Goal: Information Seeking & Learning: Learn about a topic

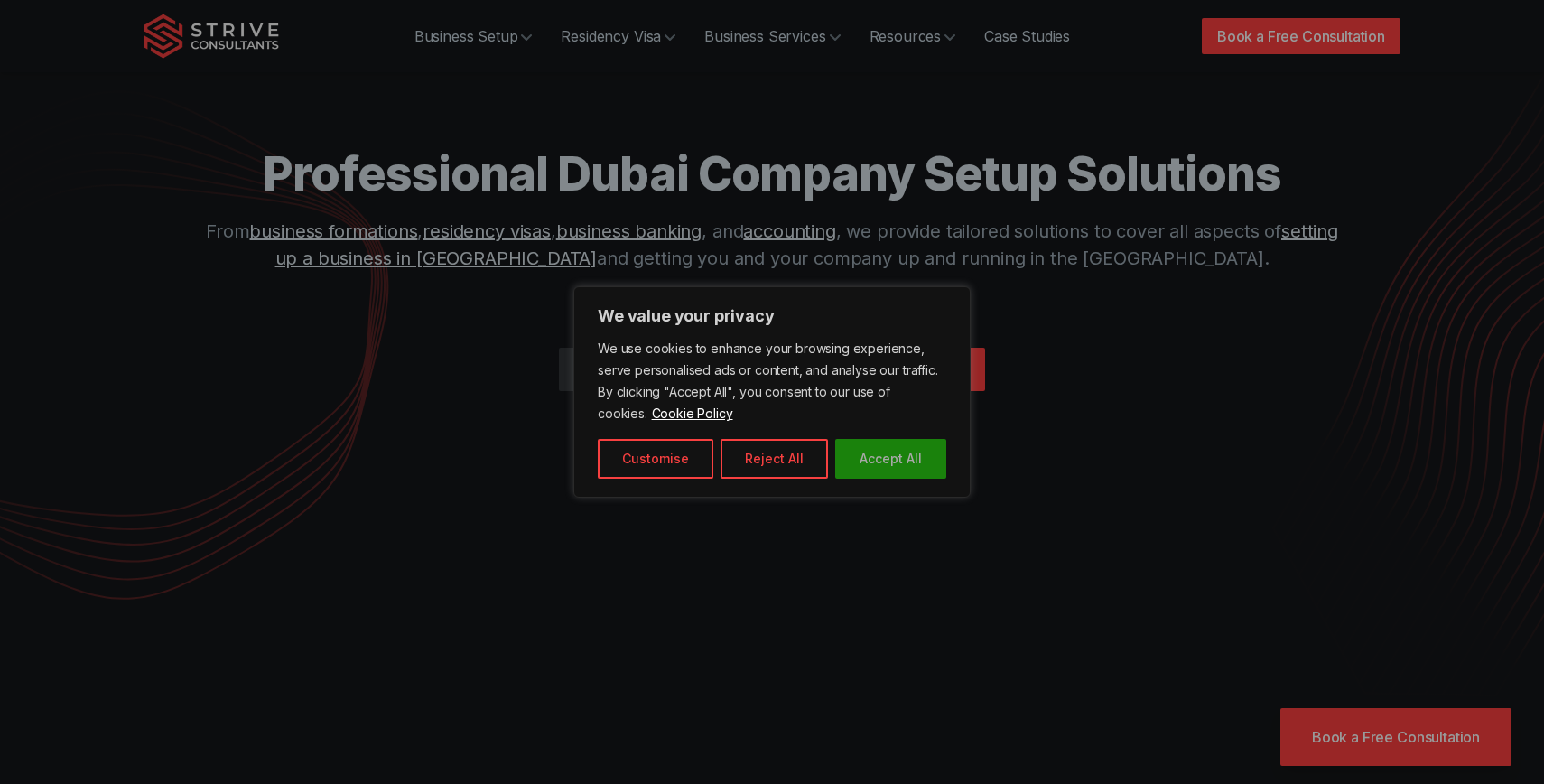
click at [931, 472] on button "Accept All" at bounding box center [891, 458] width 111 height 40
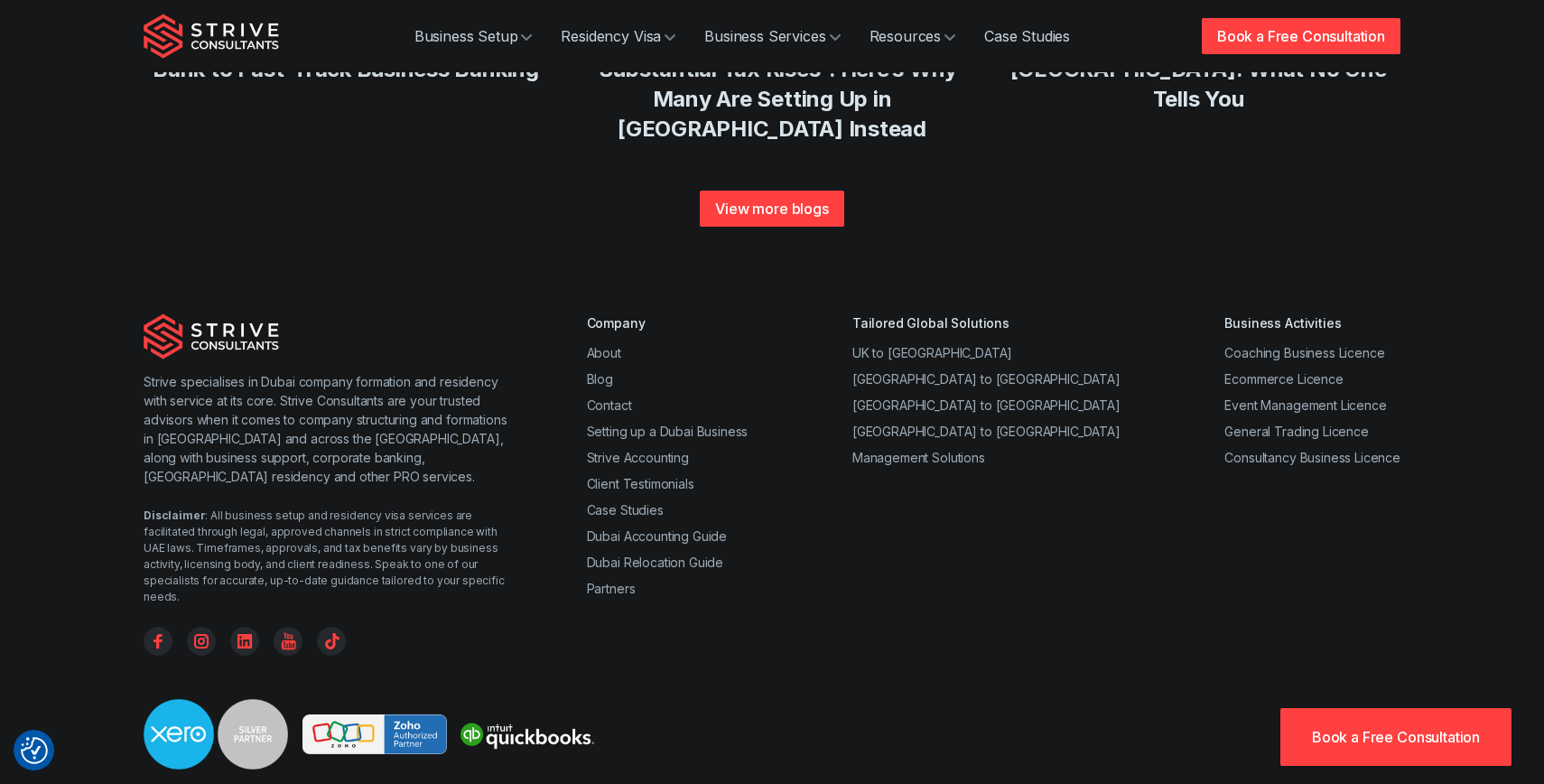
scroll to position [6979, 0]
drag, startPoint x: 519, startPoint y: 654, endPoint x: 687, endPoint y: 652, distance: 168.0
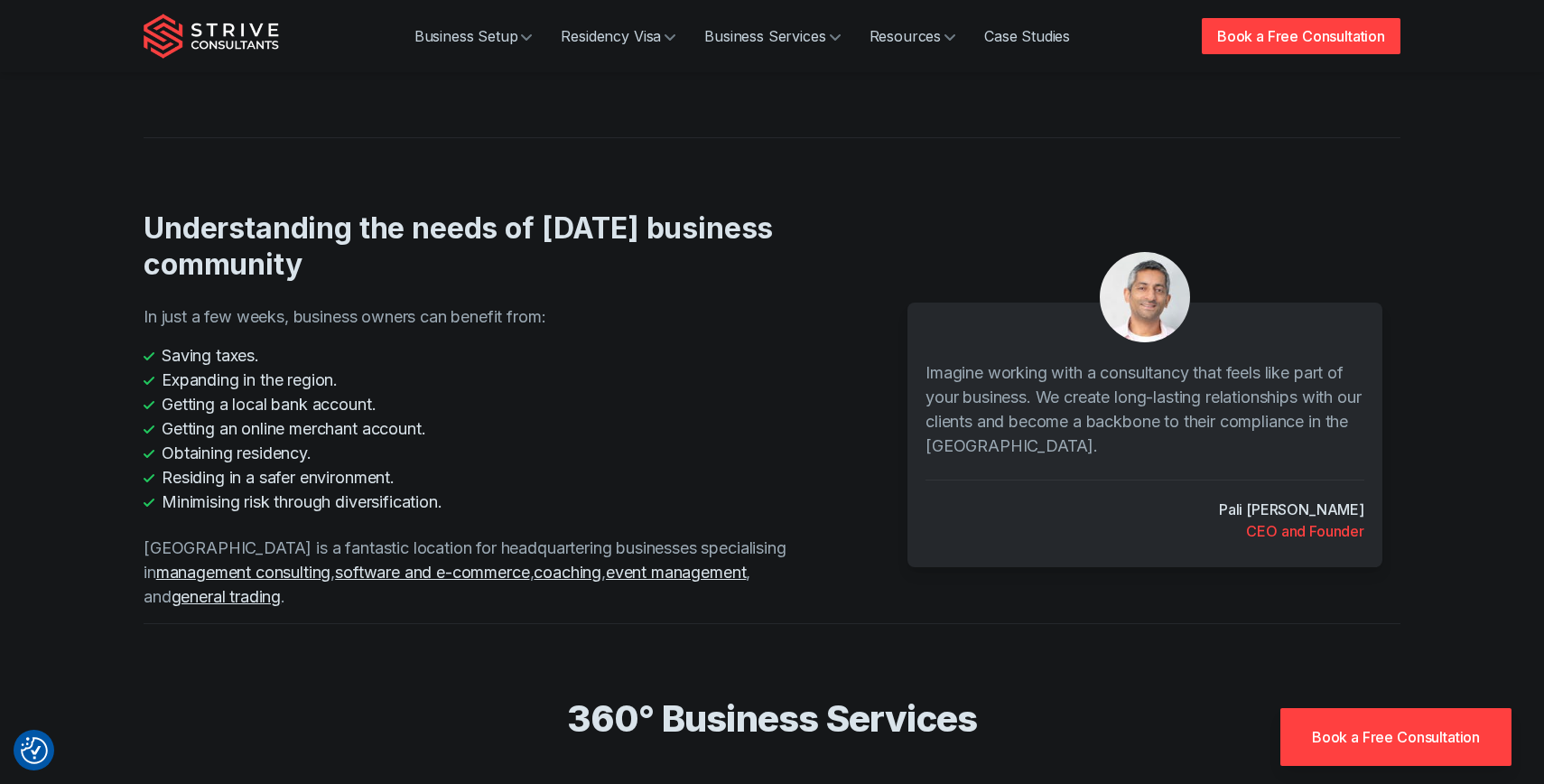
scroll to position [2590, 0]
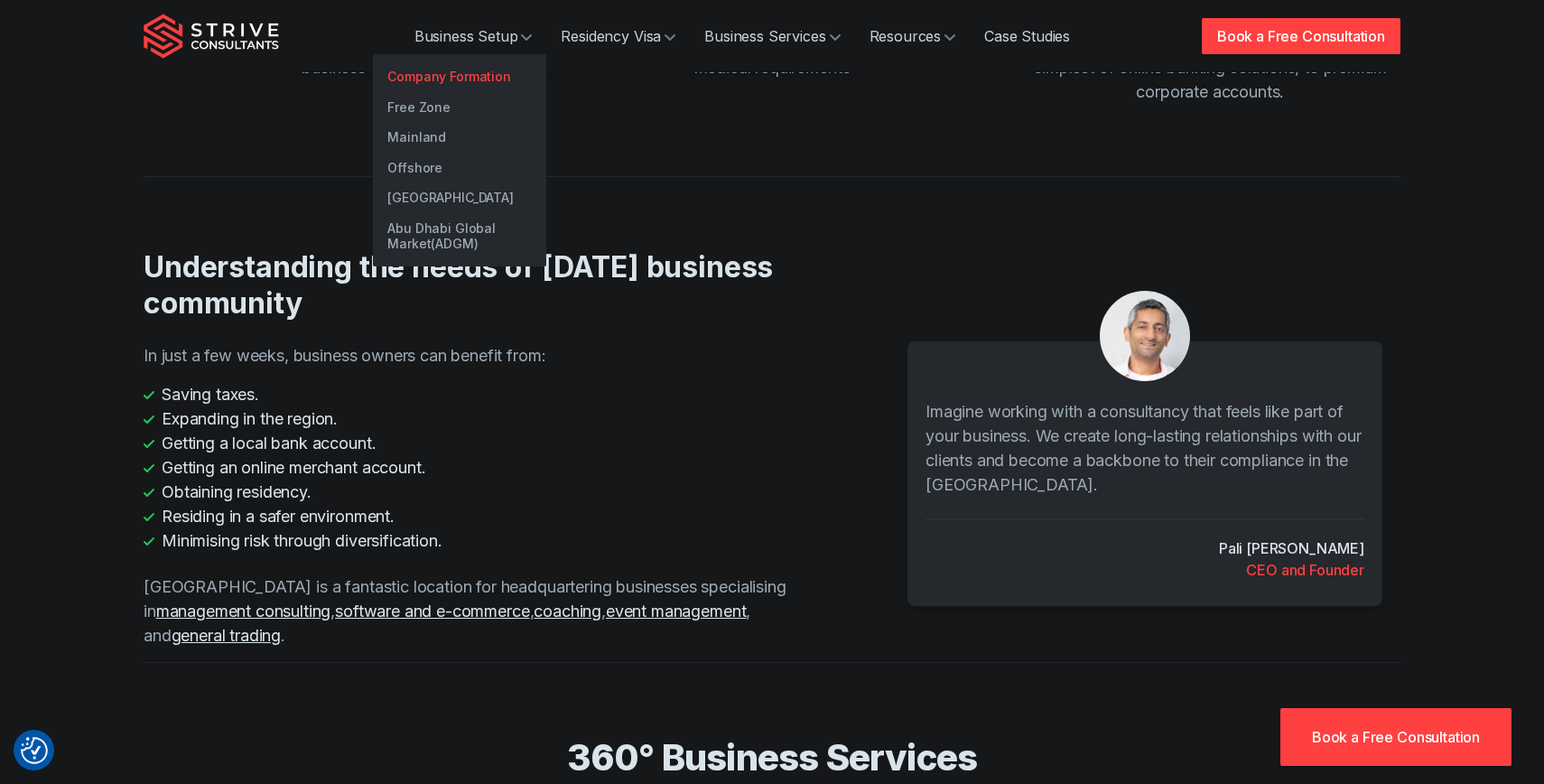
click at [437, 76] on link "Company Formation" at bounding box center [460, 76] width 174 height 30
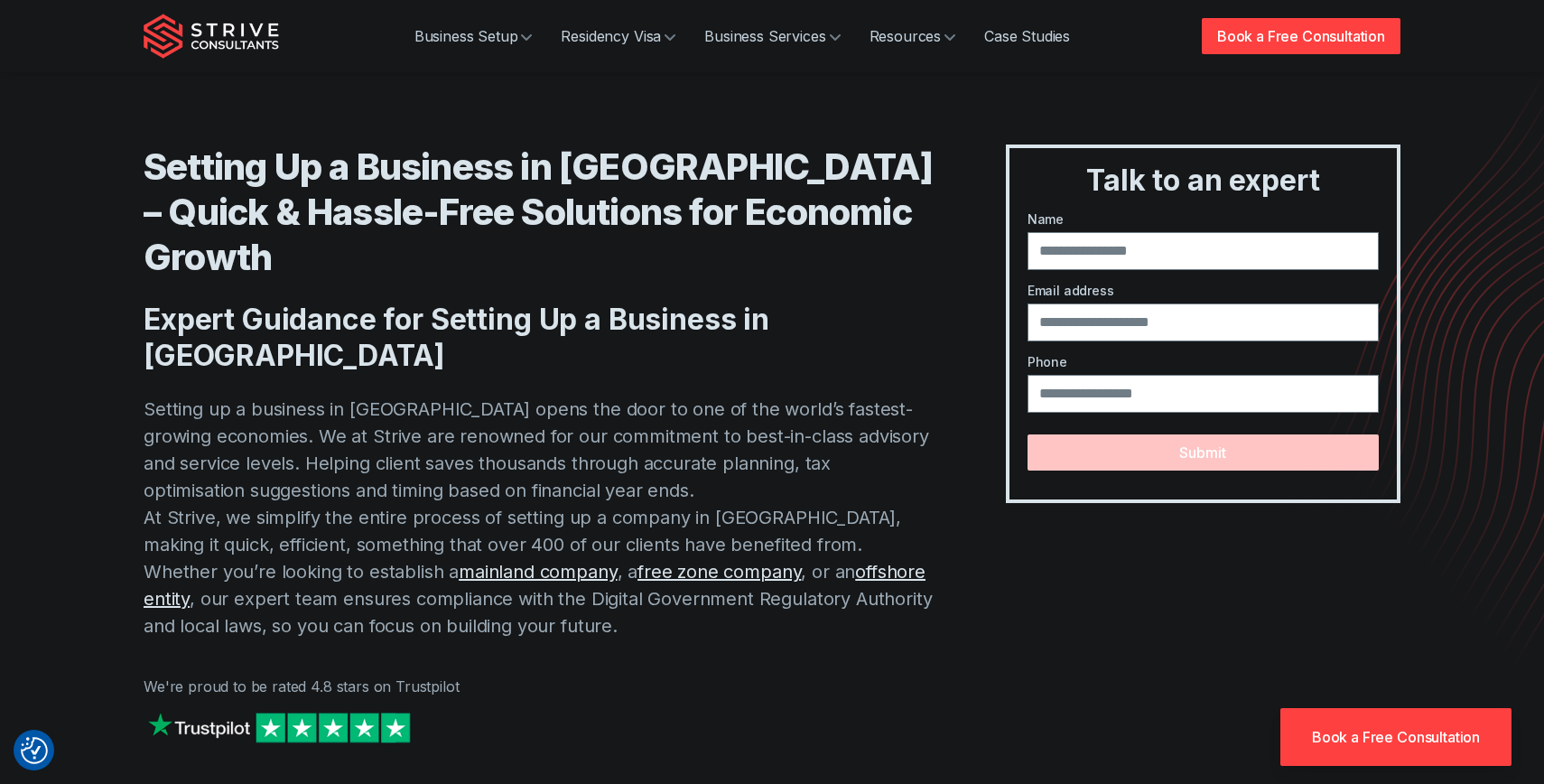
click at [410, 395] on p "Setting up a business in Dubai opens the door to one of the world’s fastest-gro…" at bounding box center [538, 517] width 790 height 244
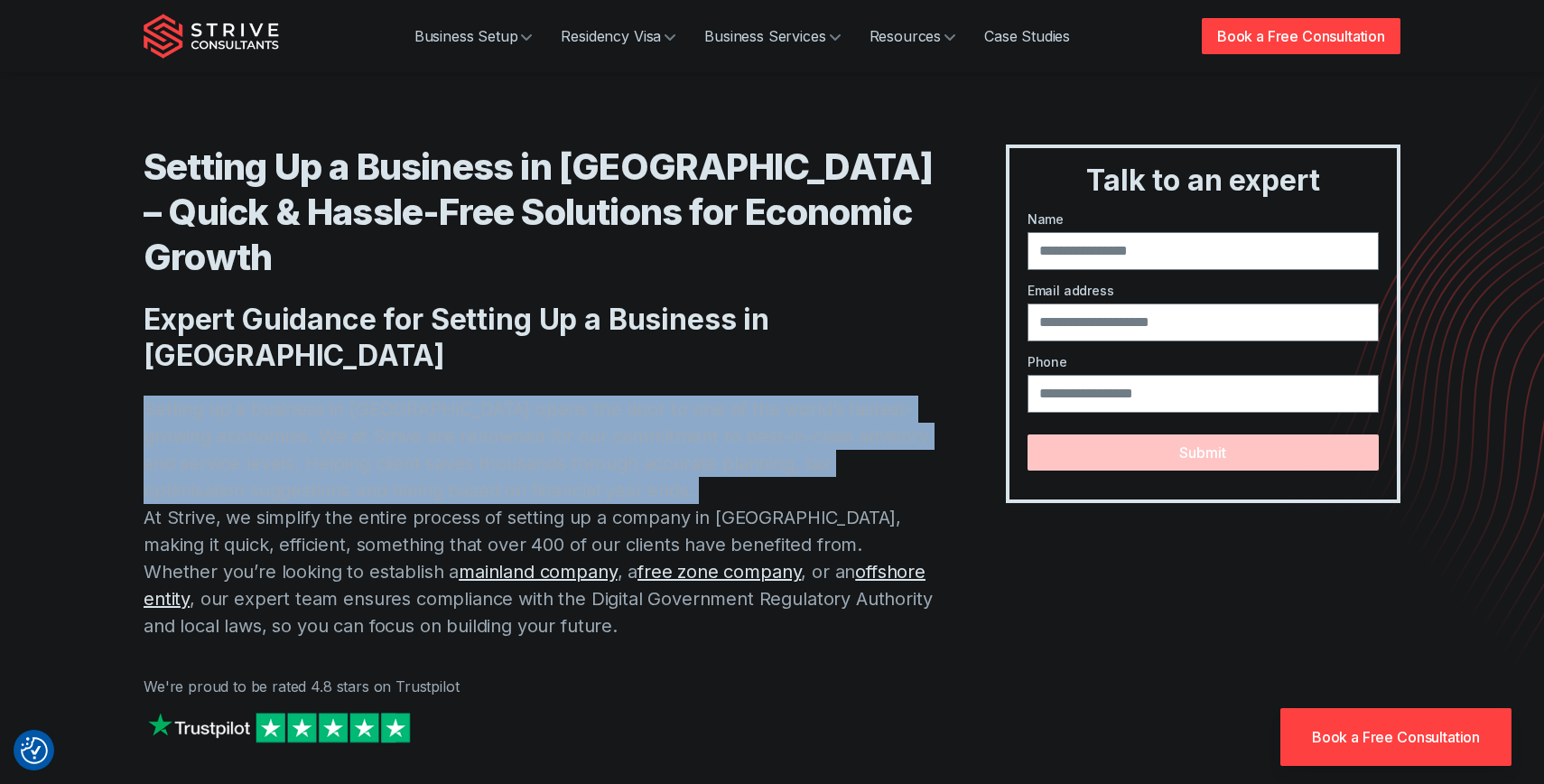
click at [410, 395] on p "Setting up a business in Dubai opens the door to one of the world’s fastest-gro…" at bounding box center [538, 517] width 790 height 244
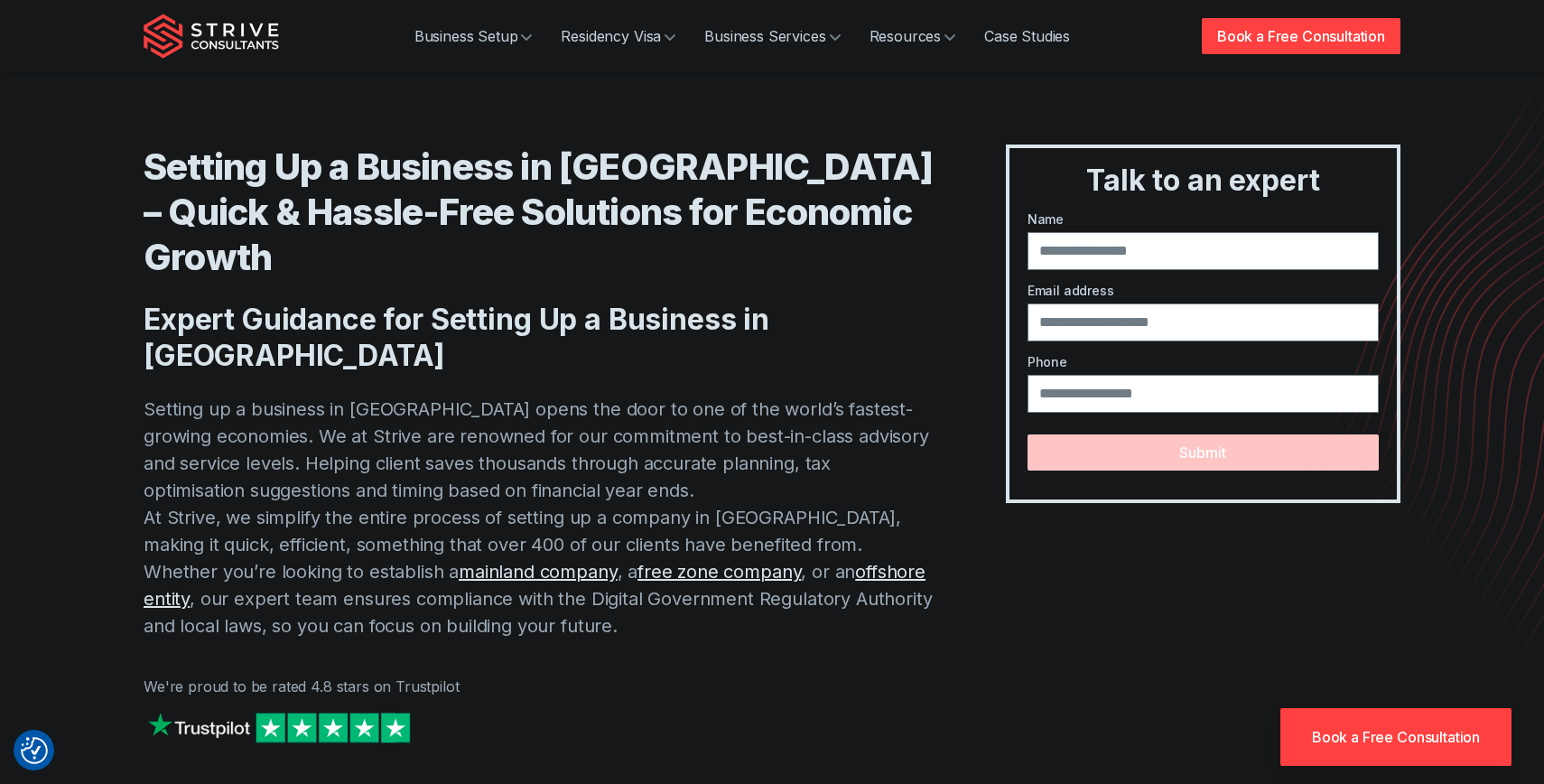
click at [410, 395] on p "Setting up a business in Dubai opens the door to one of the world’s fastest-gro…" at bounding box center [538, 517] width 790 height 244
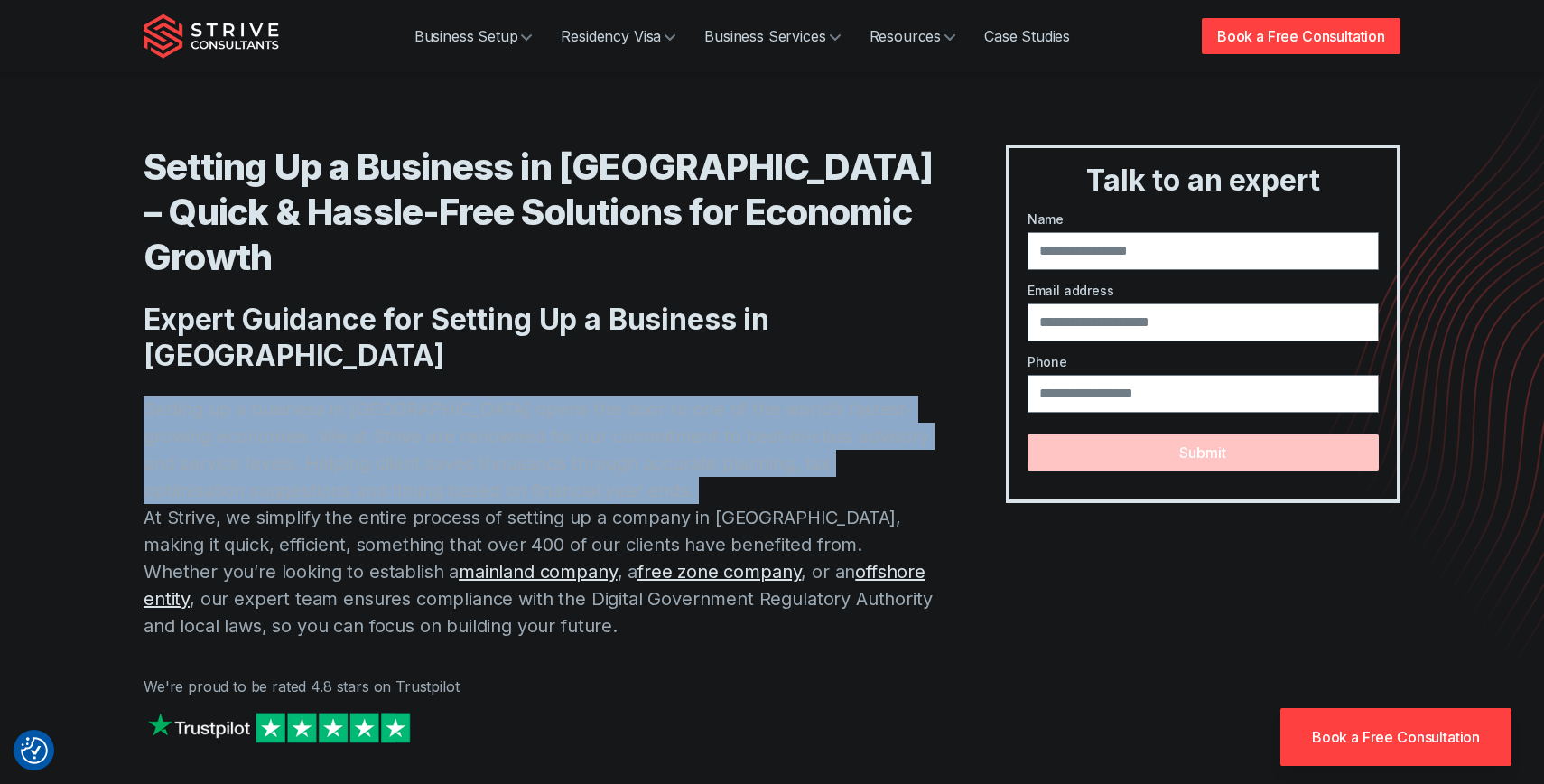
click at [410, 395] on p "Setting up a business in Dubai opens the door to one of the world’s fastest-gro…" at bounding box center [538, 517] width 790 height 244
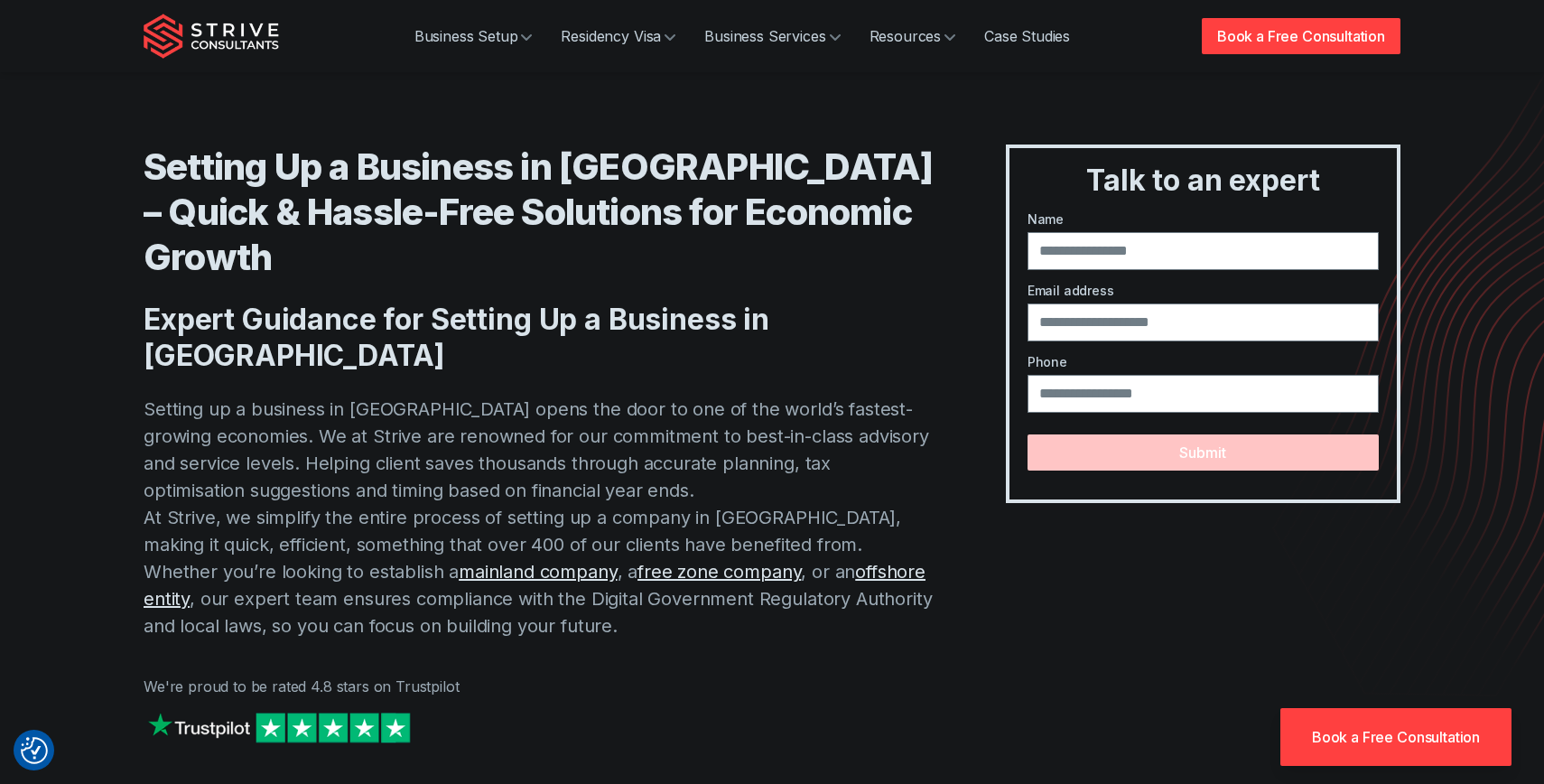
click at [410, 395] on p "Setting up a business in Dubai opens the door to one of the world’s fastest-gro…" at bounding box center [538, 517] width 790 height 244
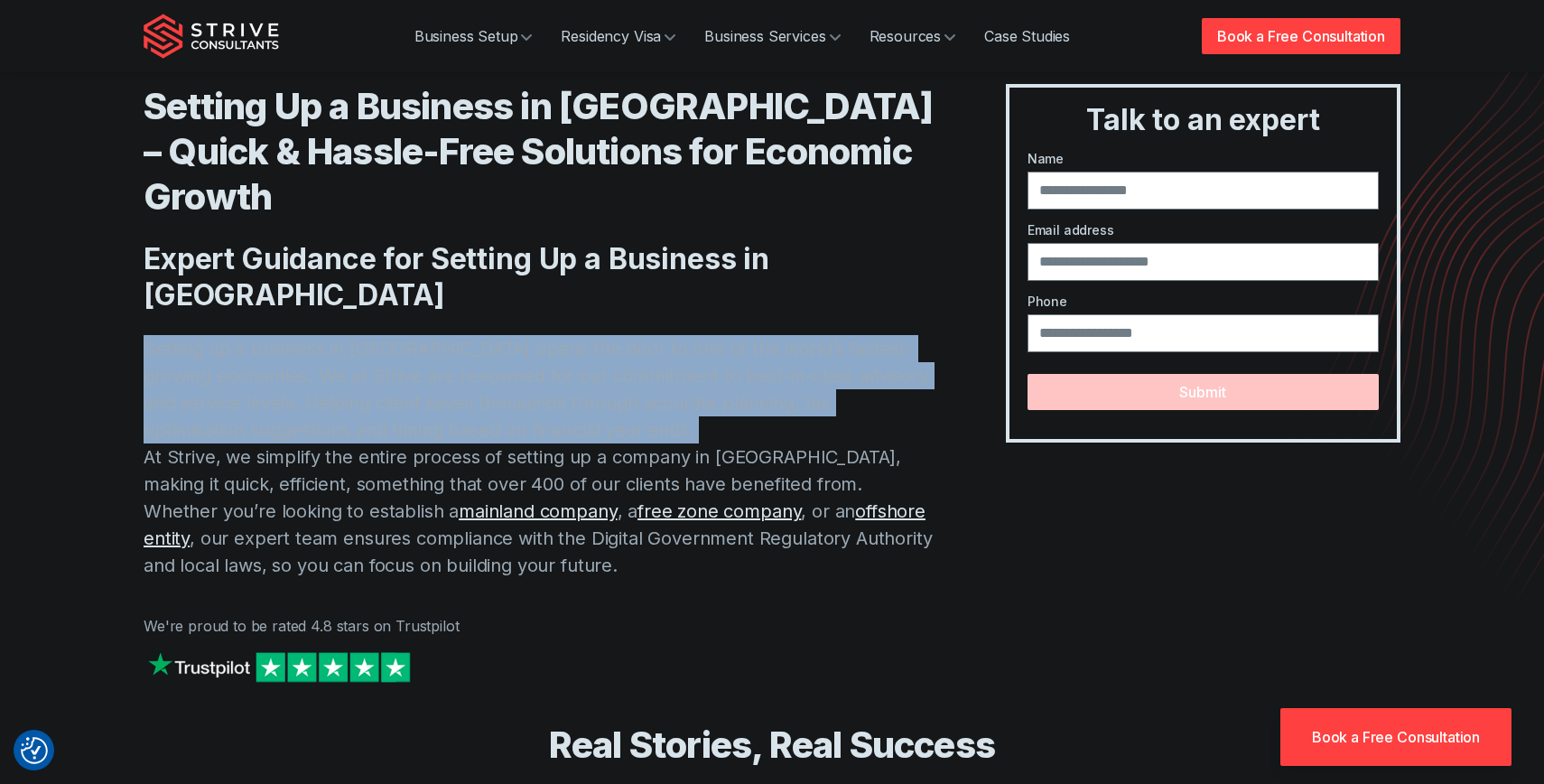
scroll to position [62, 0]
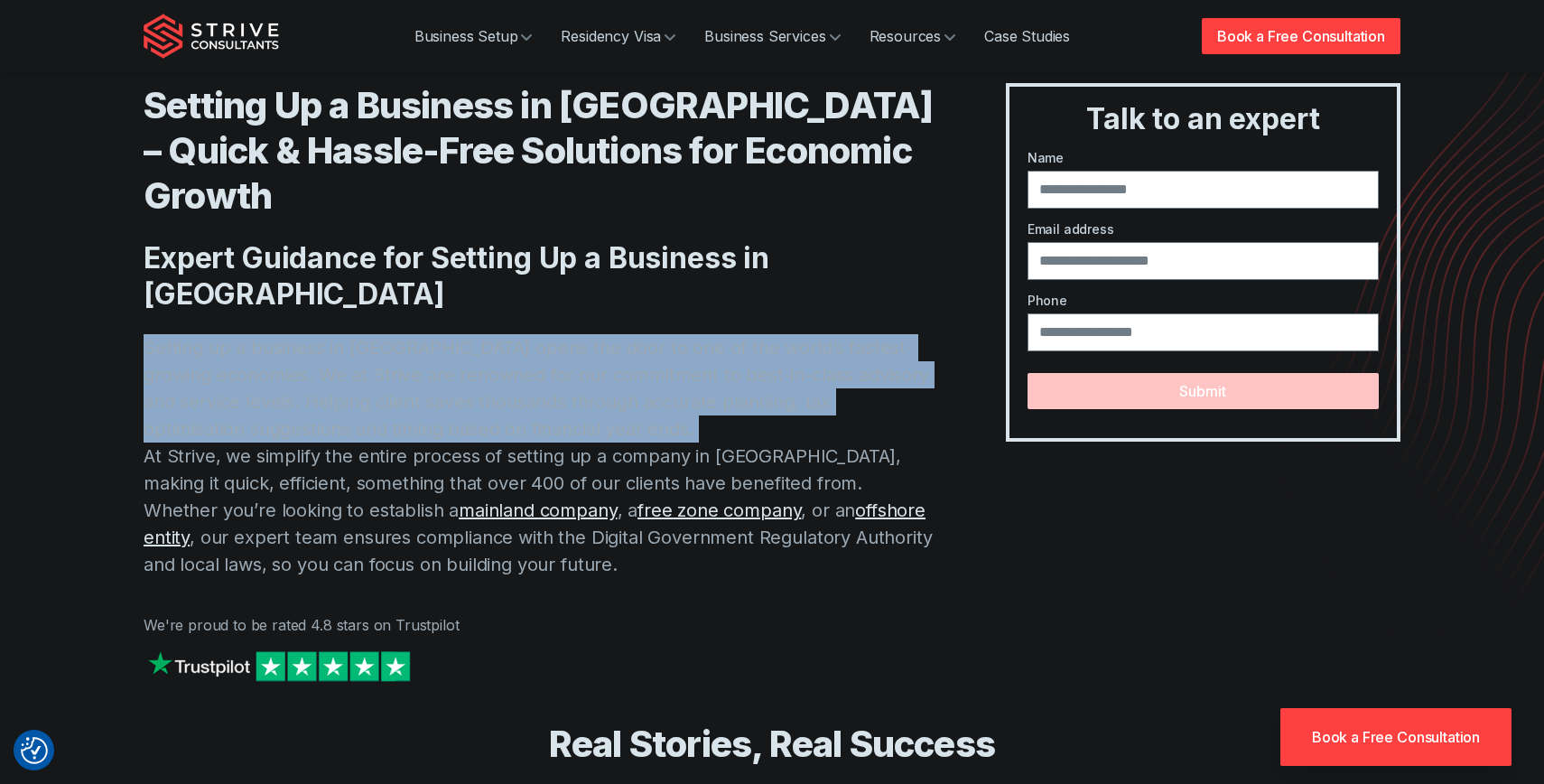
click at [329, 386] on p "Setting up a business in Dubai opens the door to one of the world’s fastest-gro…" at bounding box center [538, 456] width 790 height 244
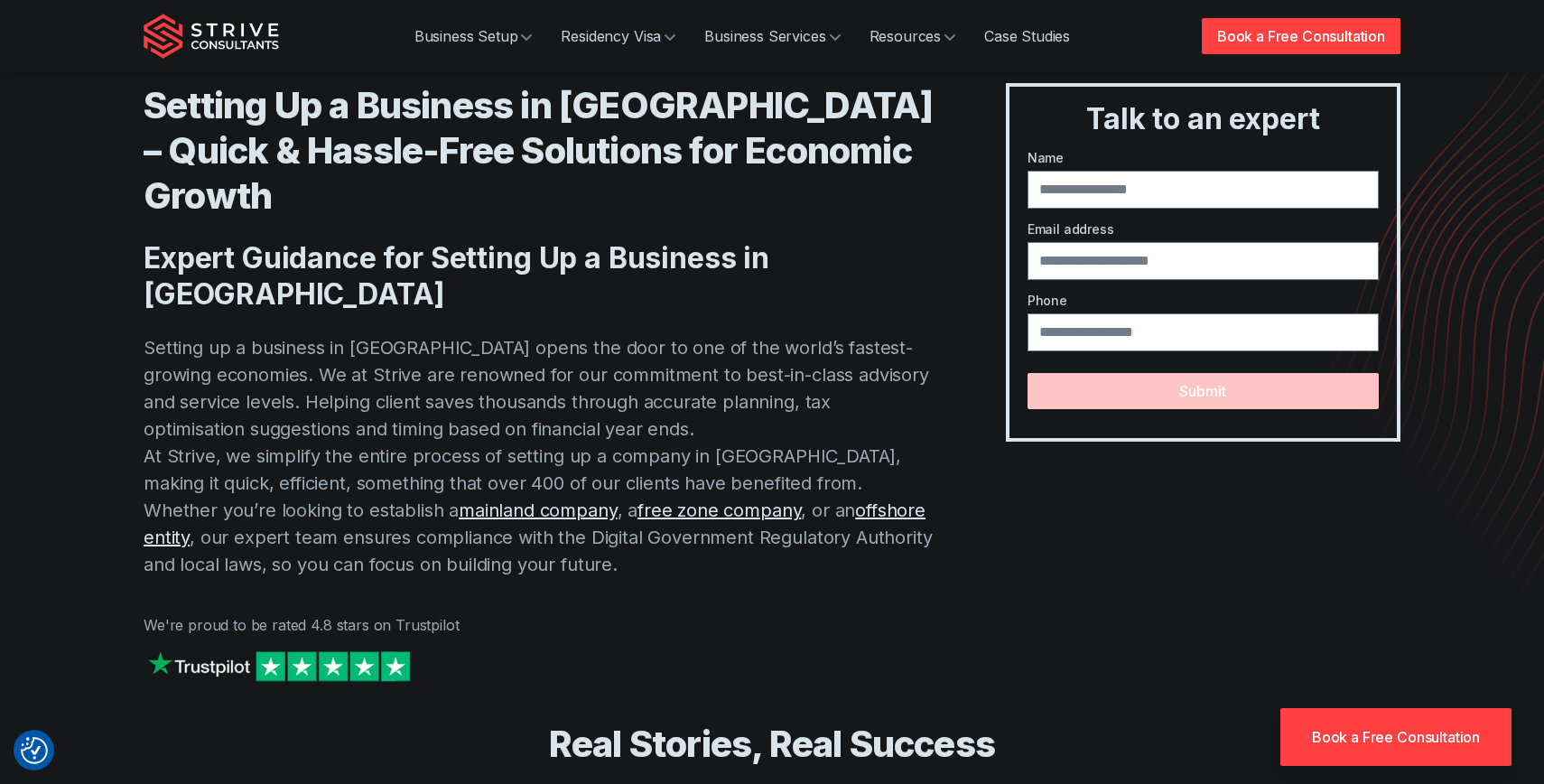
click at [329, 386] on p "Setting up a business in Dubai opens the door to one of the world’s fastest-gro…" at bounding box center [538, 456] width 790 height 244
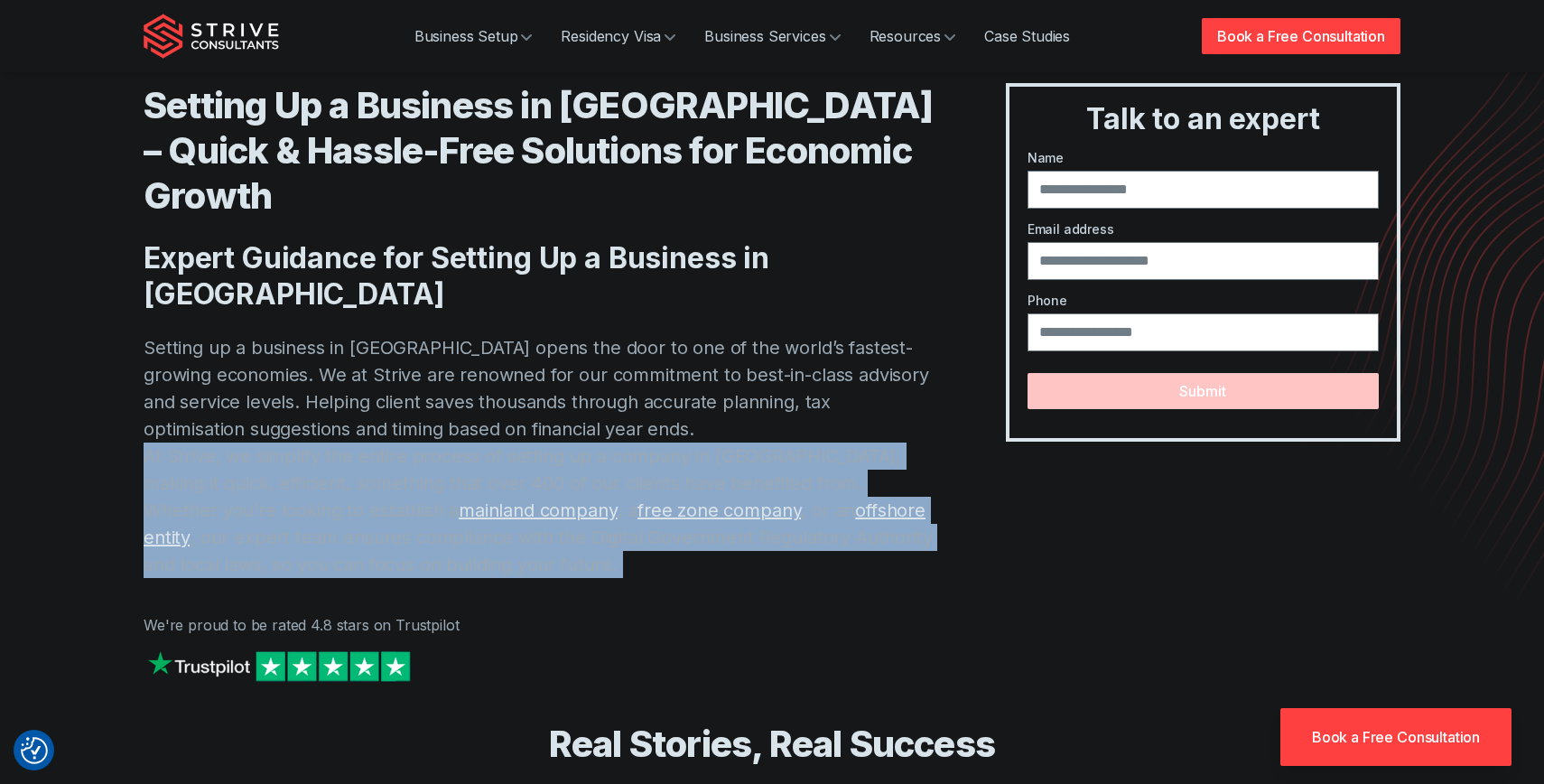
click at [329, 386] on p "Setting up a business in Dubai opens the door to one of the world’s fastest-gro…" at bounding box center [538, 456] width 790 height 244
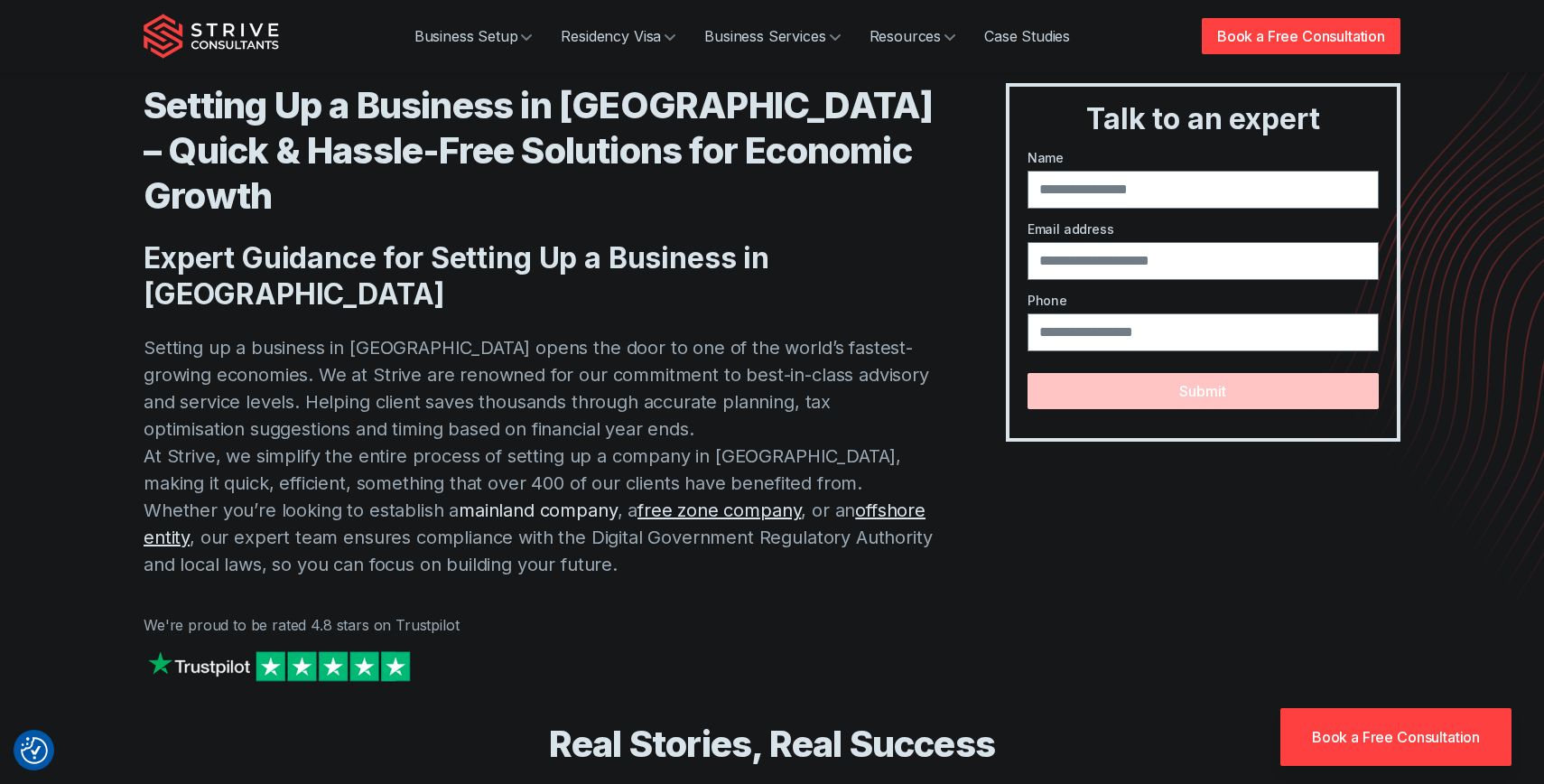
click at [459, 499] on link "mainland company" at bounding box center [538, 510] width 158 height 21
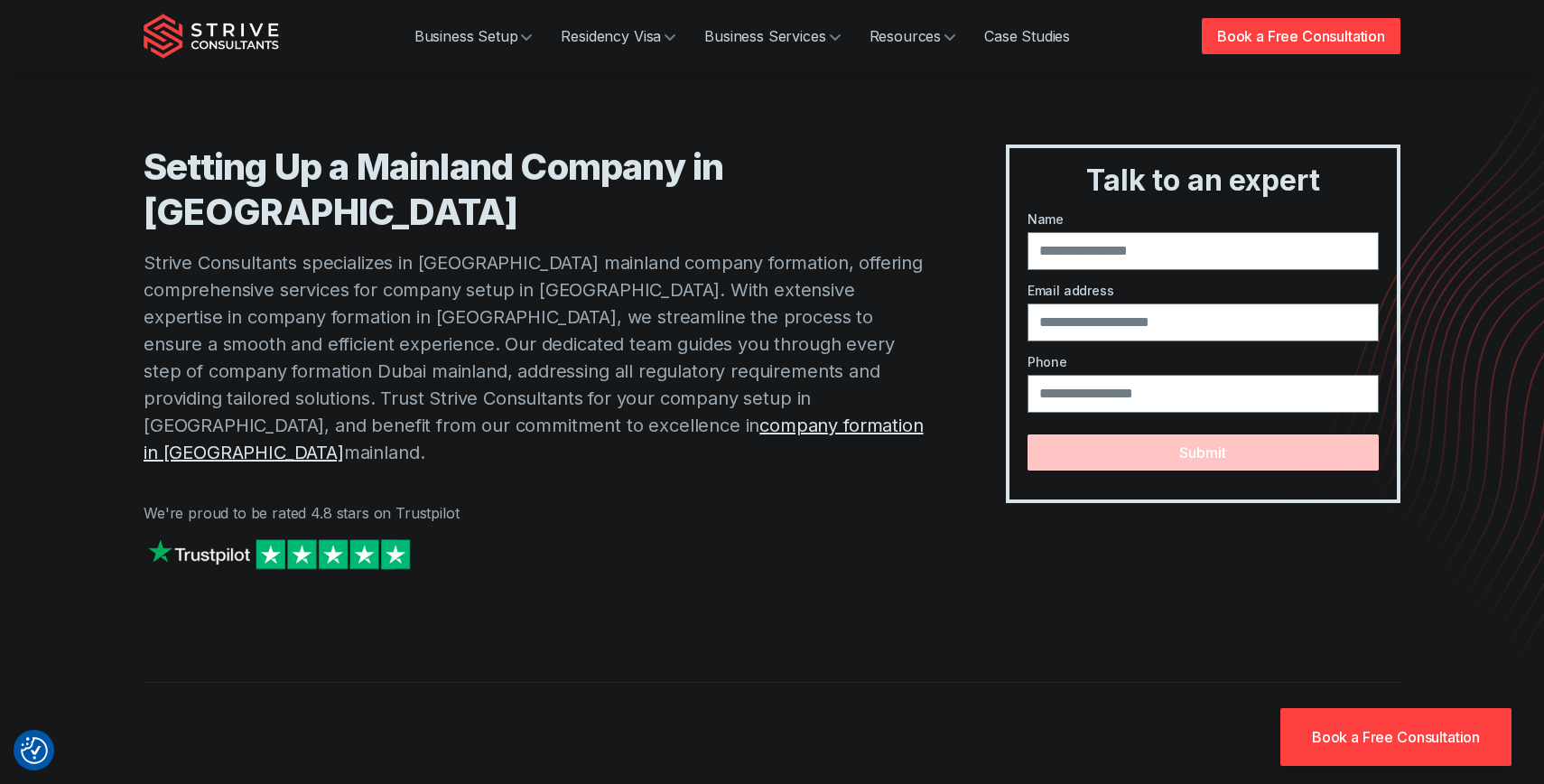
click at [305, 249] on p "Strive Consultants specializes in Dubai mainland company formation, offering co…" at bounding box center [538, 357] width 790 height 217
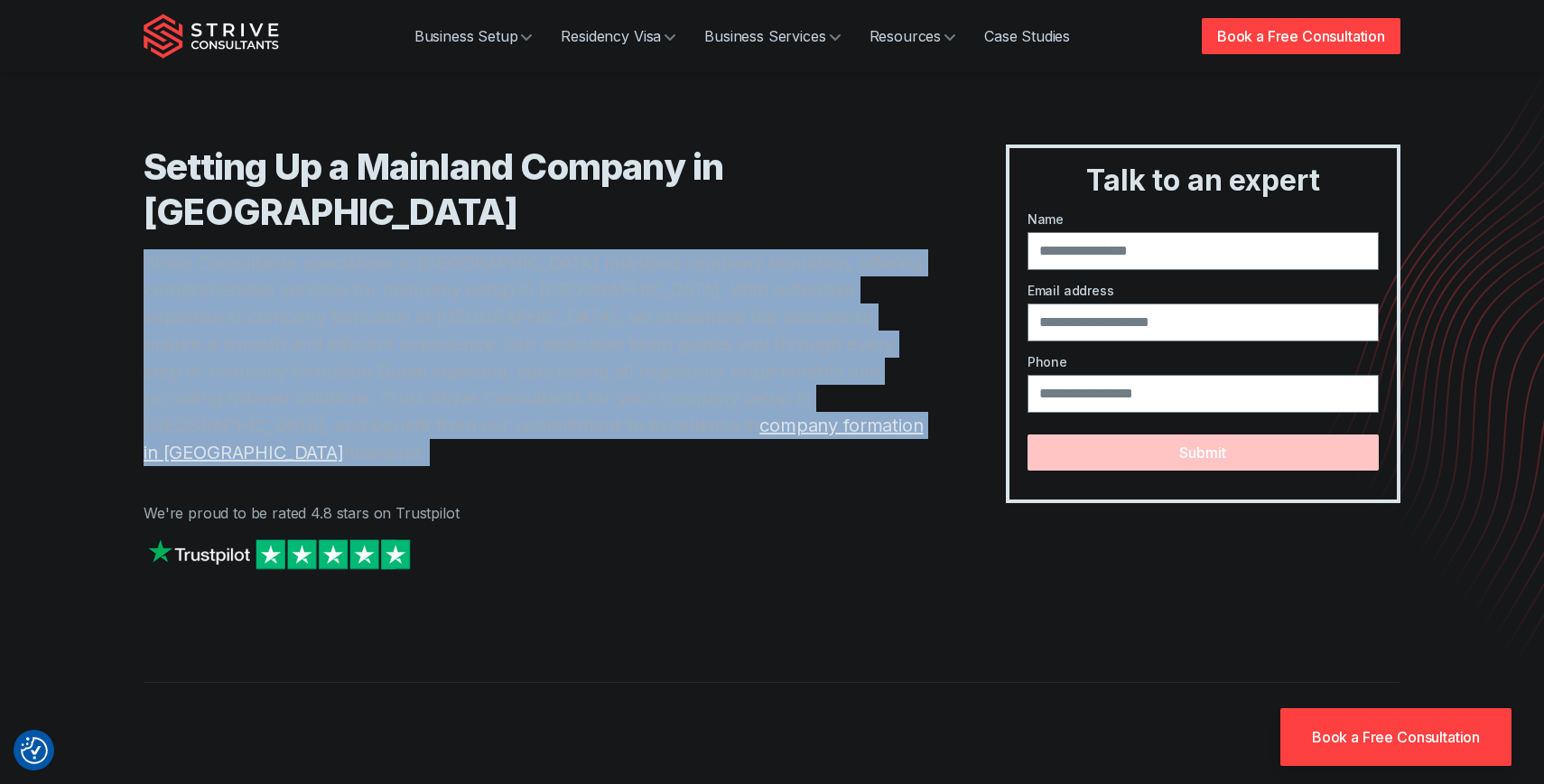
click at [305, 249] on p "Strive Consultants specializes in Dubai mainland company formation, offering co…" at bounding box center [538, 357] width 790 height 217
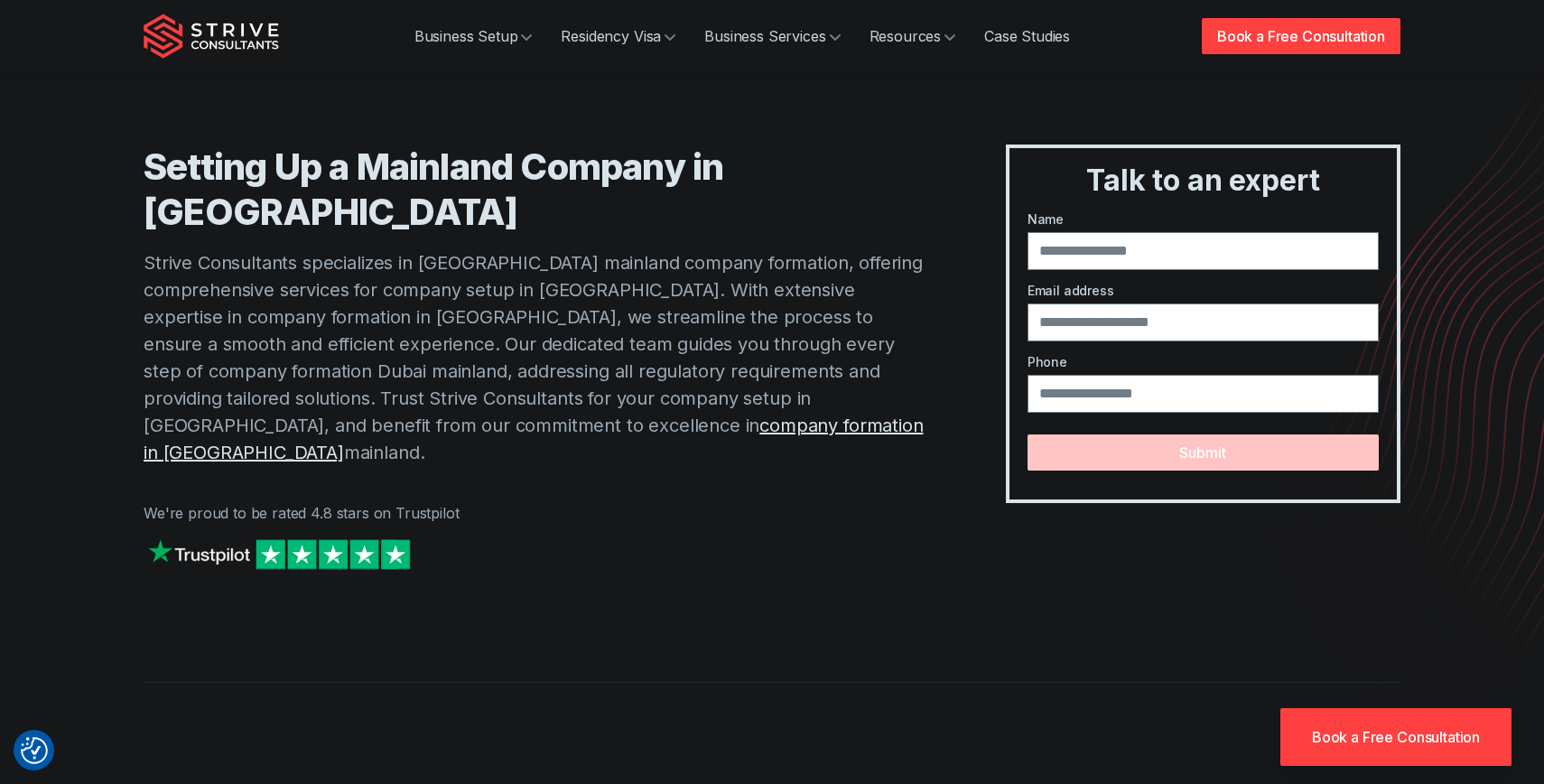
click at [362, 249] on p "Strive Consultants specializes in Dubai mainland company formation, offering co…" at bounding box center [538, 357] width 790 height 217
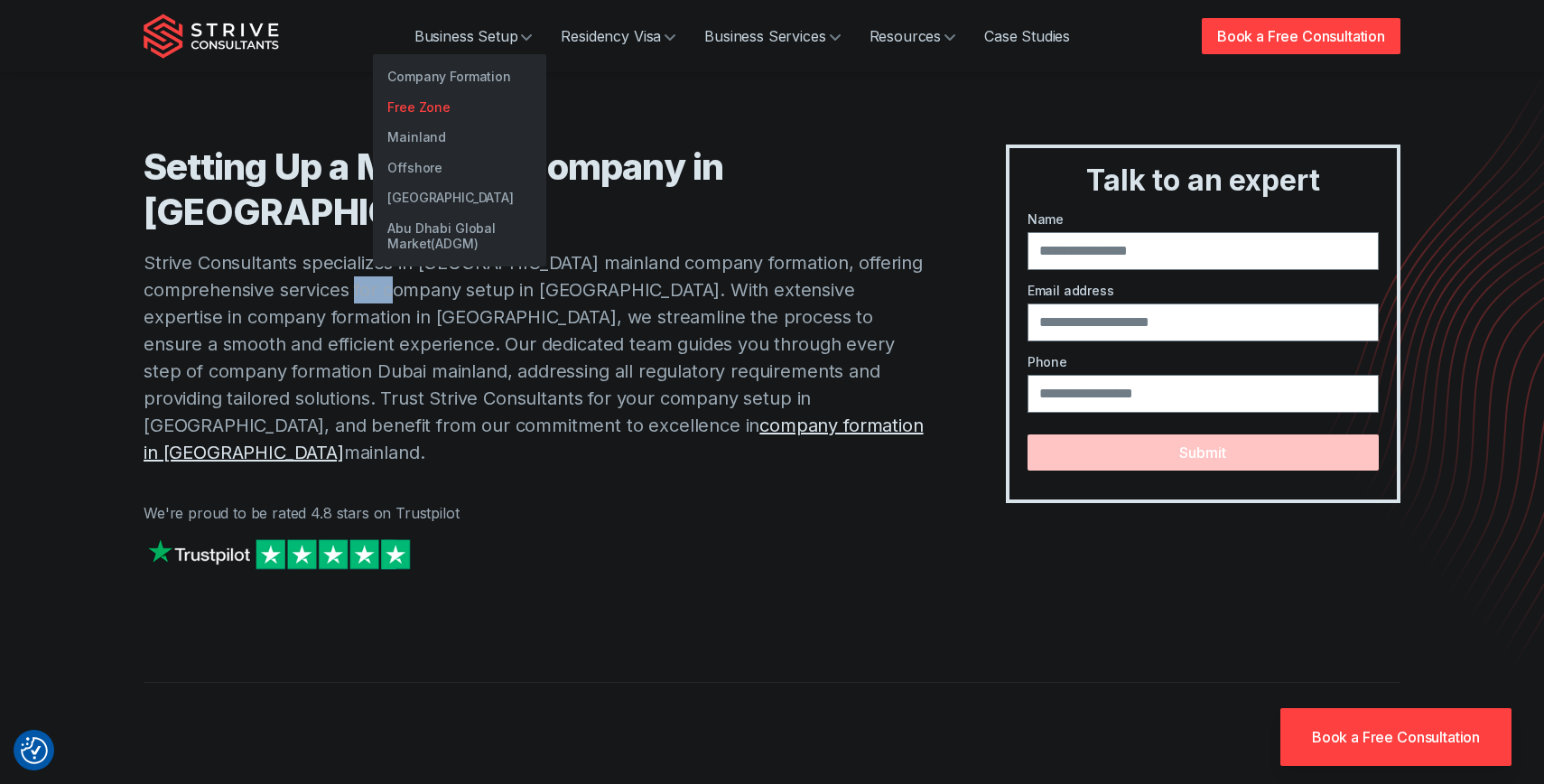
click at [433, 103] on link "Free Zone" at bounding box center [460, 106] width 174 height 30
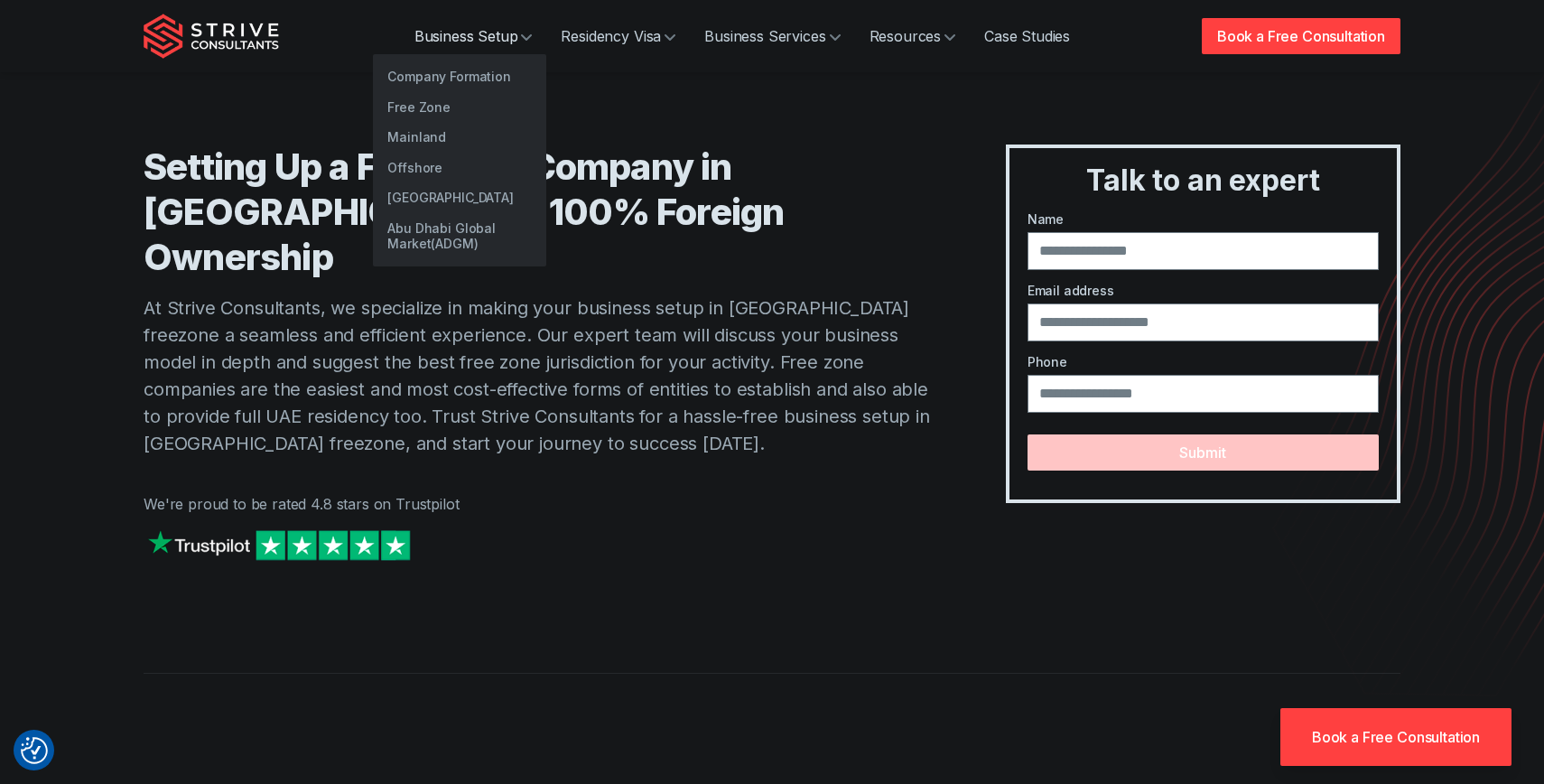
click at [461, 39] on link "Business Setup" at bounding box center [474, 35] width 147 height 36
click at [428, 167] on link "Offshore" at bounding box center [460, 167] width 174 height 30
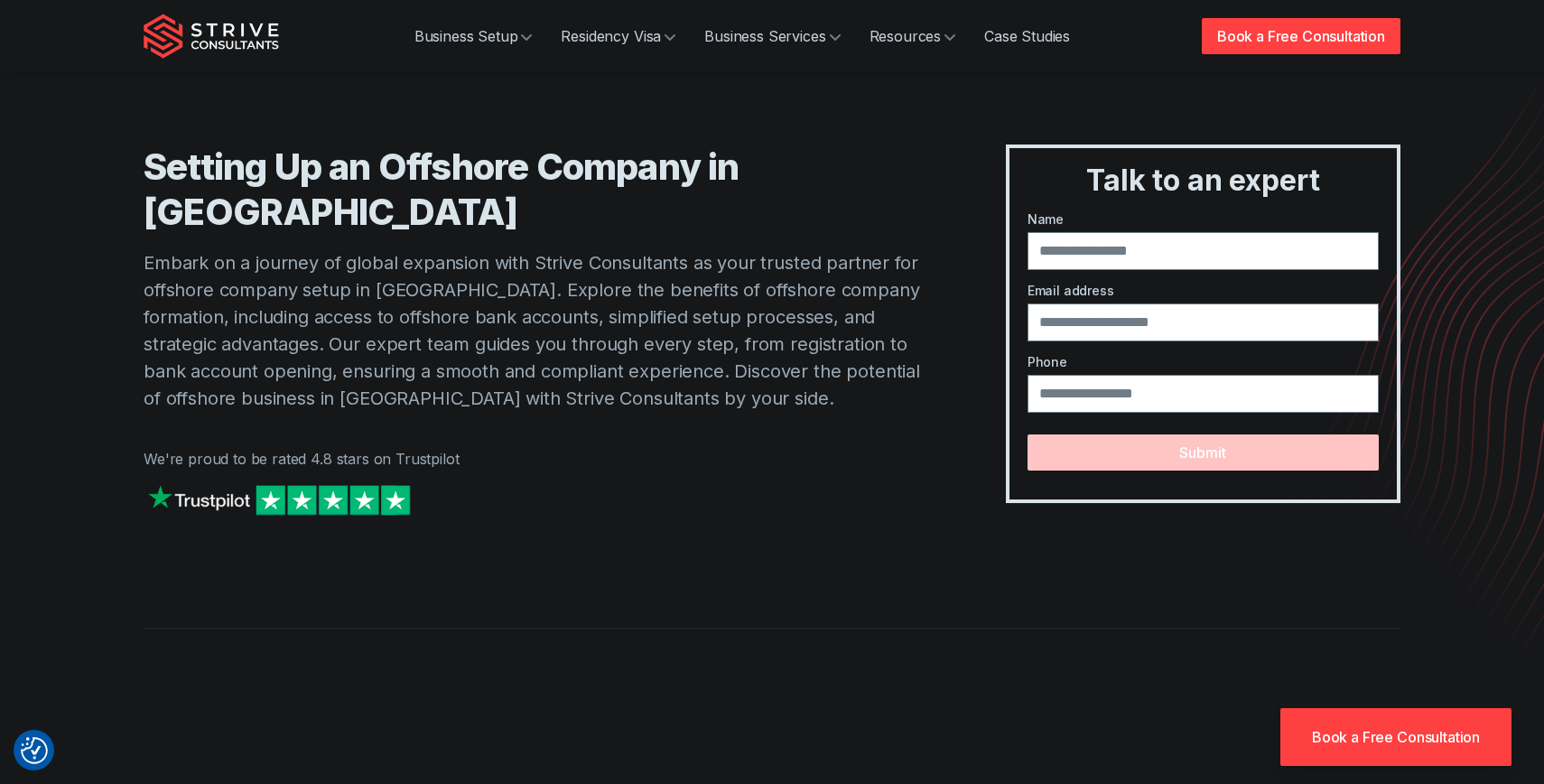
click at [342, 249] on p "Embark on a journey of global expansion with Strive Consultants as your trusted…" at bounding box center [538, 330] width 790 height 162
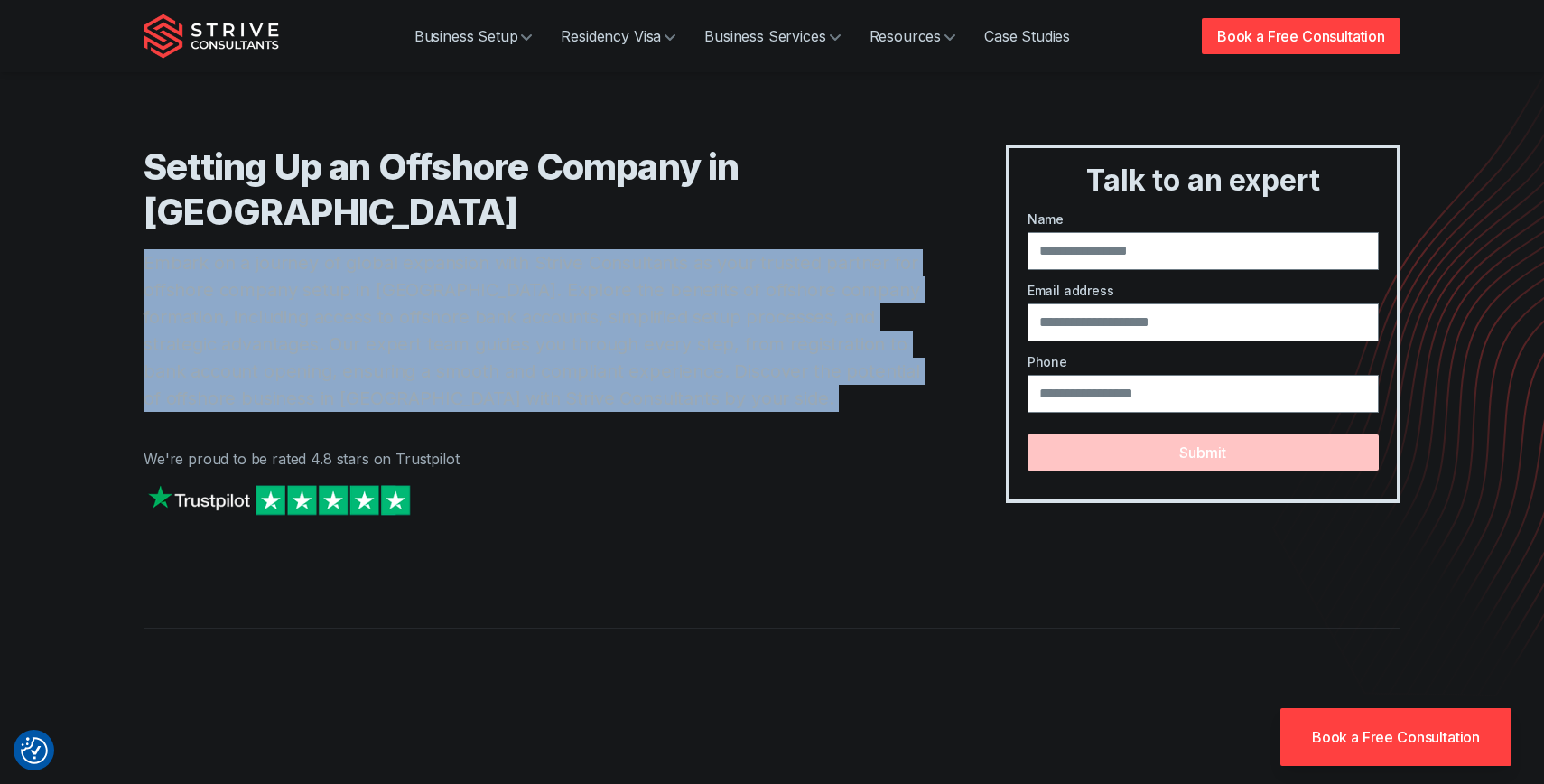
click at [342, 249] on p "Embark on a journey of global expansion with Strive Consultants as your trusted…" at bounding box center [538, 330] width 790 height 162
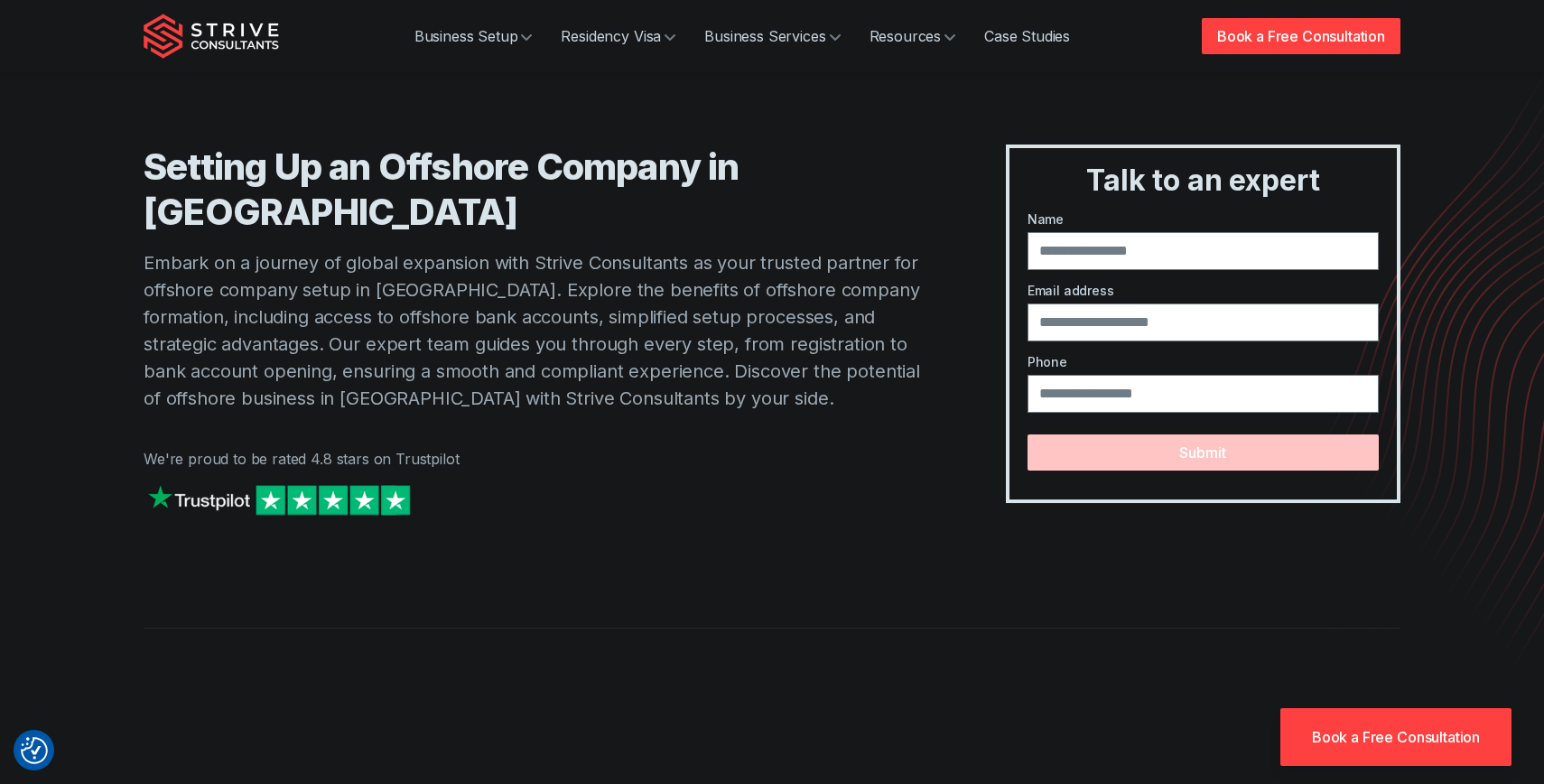
click at [342, 249] on p "Embark on a journey of global expansion with Strive Consultants as your trusted…" at bounding box center [538, 330] width 790 height 162
click at [269, 480] on img at bounding box center [278, 500] width 271 height 39
